Goal: Task Accomplishment & Management: Use online tool/utility

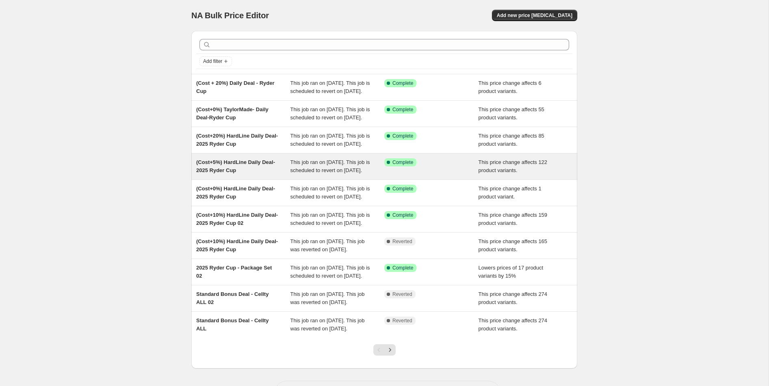
scroll to position [114, 0]
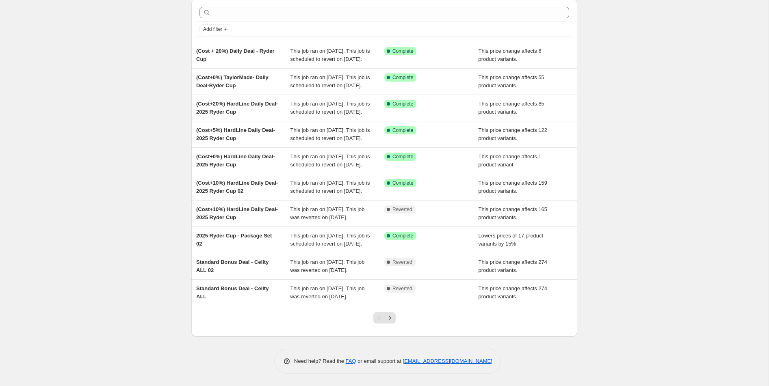
drag, startPoint x: 499, startPoint y: 361, endPoint x: 401, endPoint y: 362, distance: 97.8
click at [401, 362] on div "Need help? Read the FAQ or email support at [EMAIL_ADDRESS][DOMAIN_NAME]" at bounding box center [387, 361] width 227 height 25
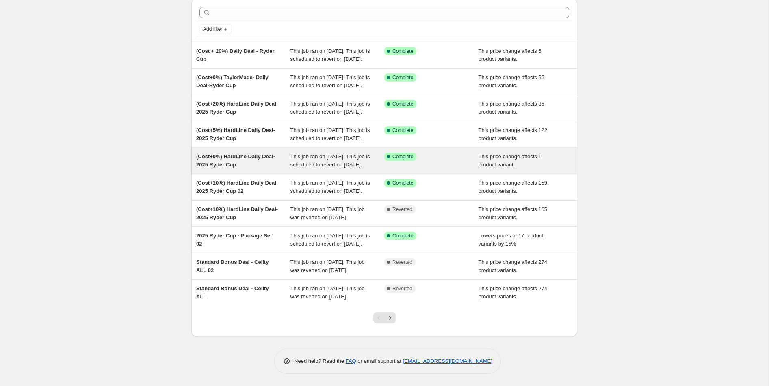
copy link "[EMAIL_ADDRESS][DOMAIN_NAME]"
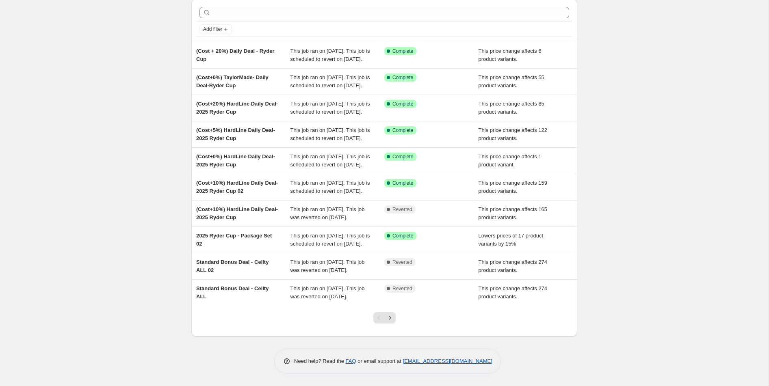
scroll to position [0, 0]
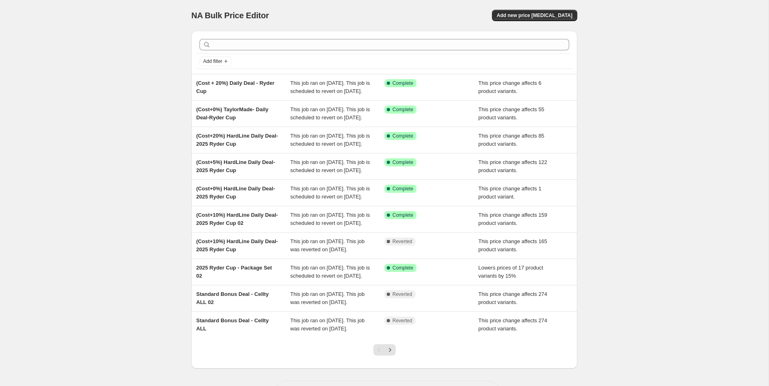
click at [593, 42] on div "NA Bulk Price Editor. This page is ready NA Bulk Price Editor Add new price [ME…" at bounding box center [384, 209] width 768 height 418
click at [563, 15] on span "Add new price [MEDICAL_DATA]" at bounding box center [535, 15] width 76 height 6
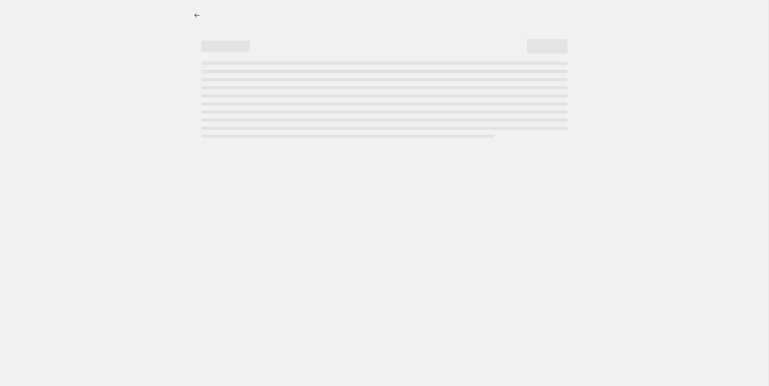
select select "percentage"
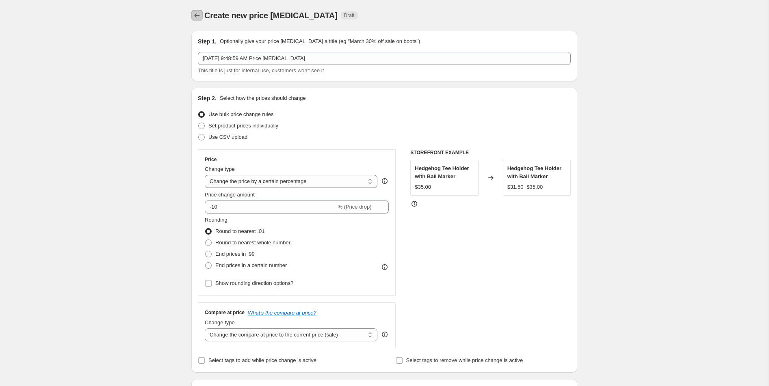
click at [200, 19] on button "Price change jobs" at bounding box center [196, 15] width 11 height 11
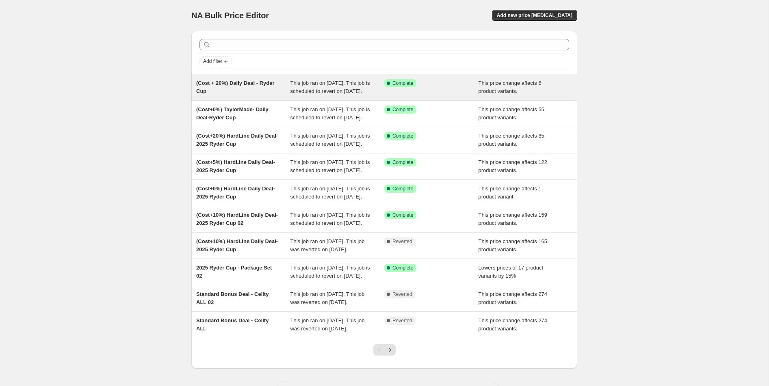
click at [398, 95] on div "Success Complete Complete" at bounding box center [431, 87] width 94 height 16
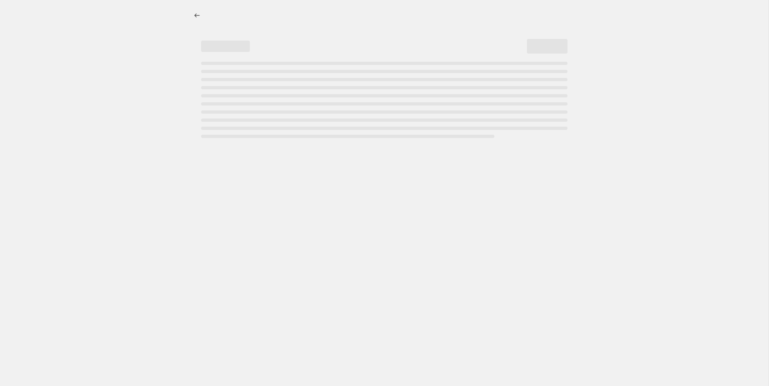
select select "margin"
